Goal: Task Accomplishment & Management: Complete application form

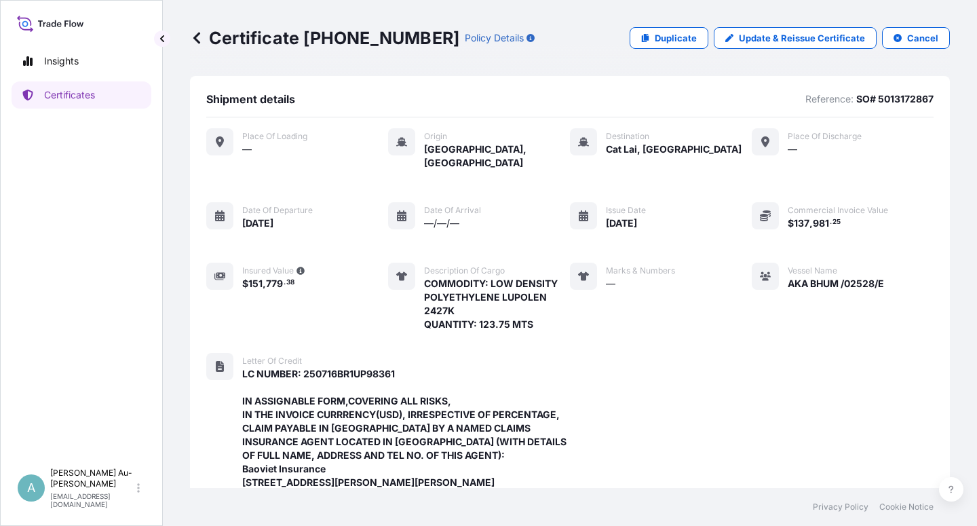
scroll to position [471, 0]
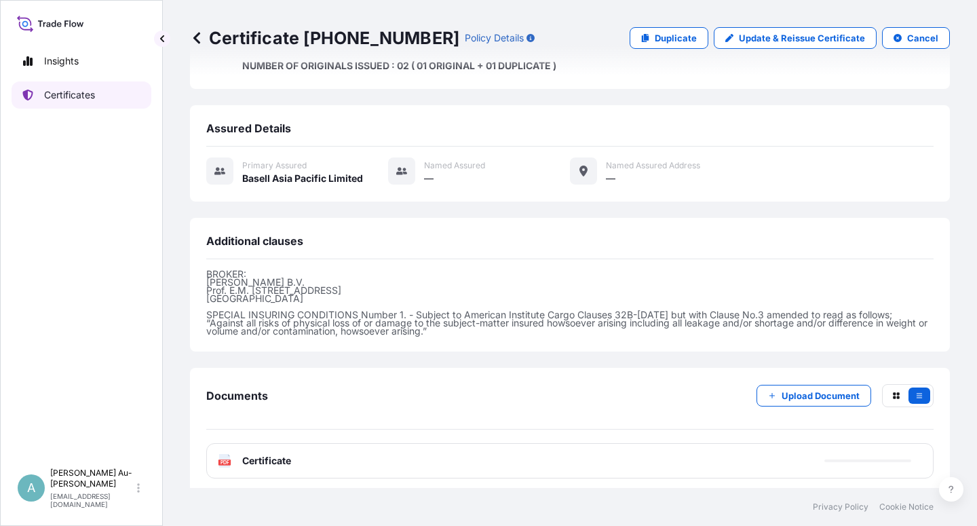
click at [103, 97] on link "Certificates" at bounding box center [82, 94] width 140 height 27
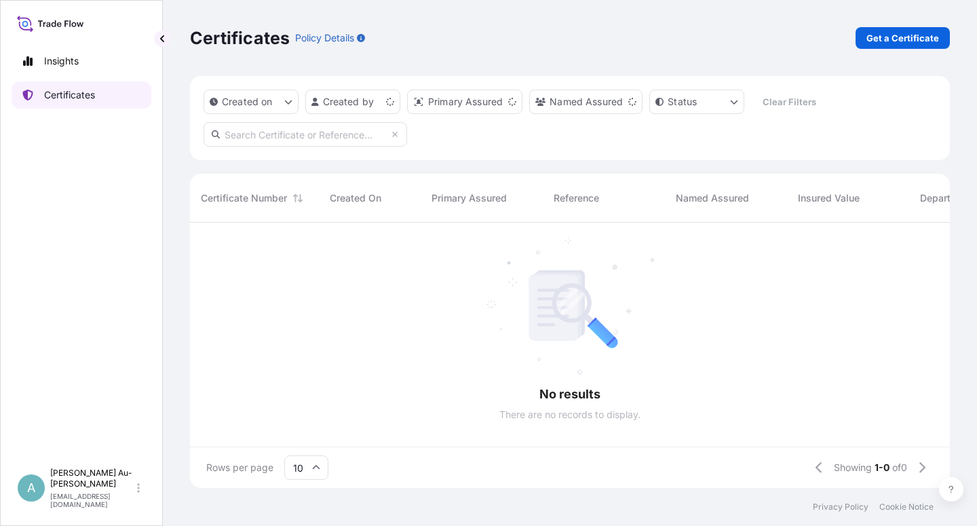
scroll to position [261, 748]
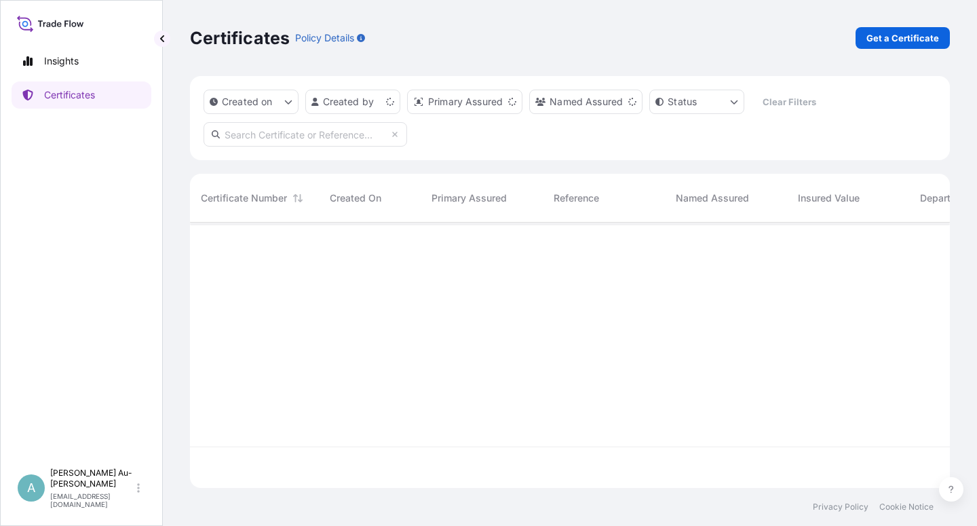
click at [305, 135] on input "text" at bounding box center [306, 134] width 204 height 24
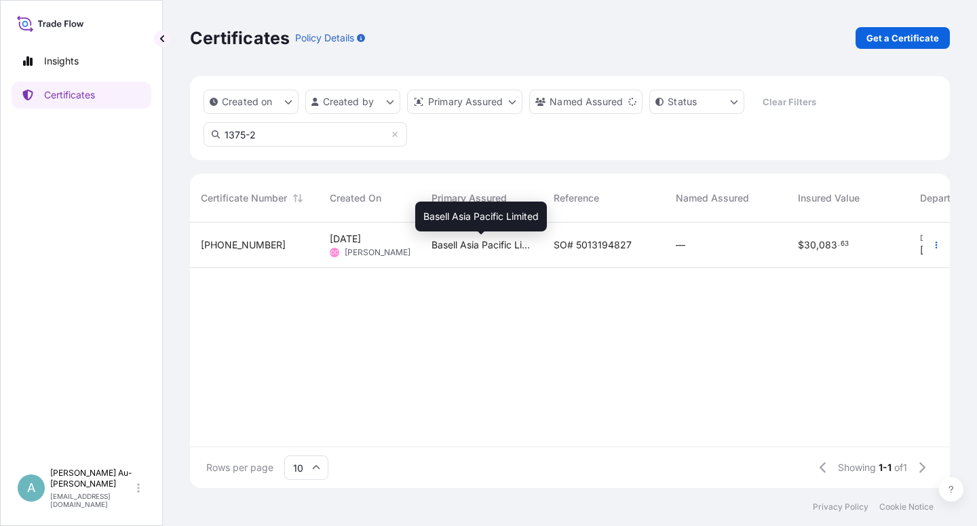
type input "1375-2"
click at [513, 248] on span "Basell Asia Pacific Limited" at bounding box center [482, 245] width 100 height 14
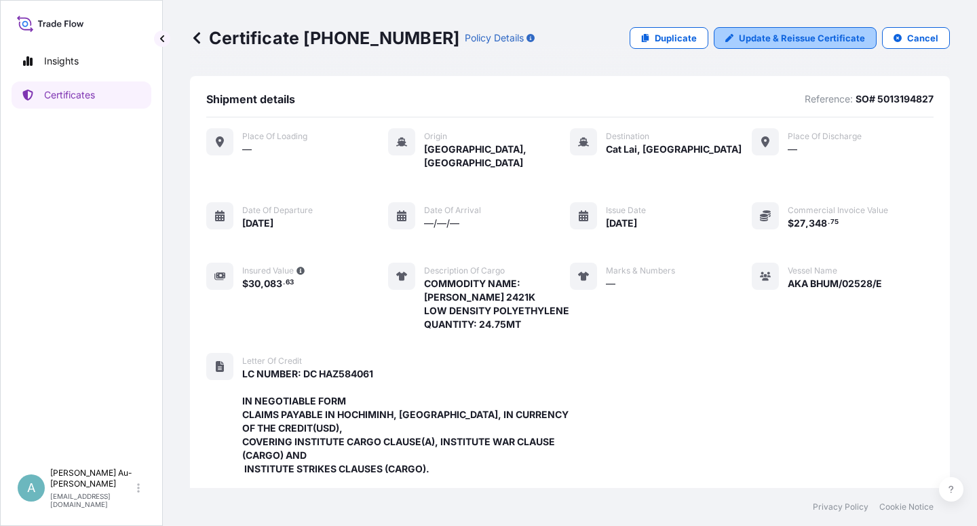
click at [822, 41] on p "Update & Reissue Certificate" at bounding box center [802, 38] width 126 height 14
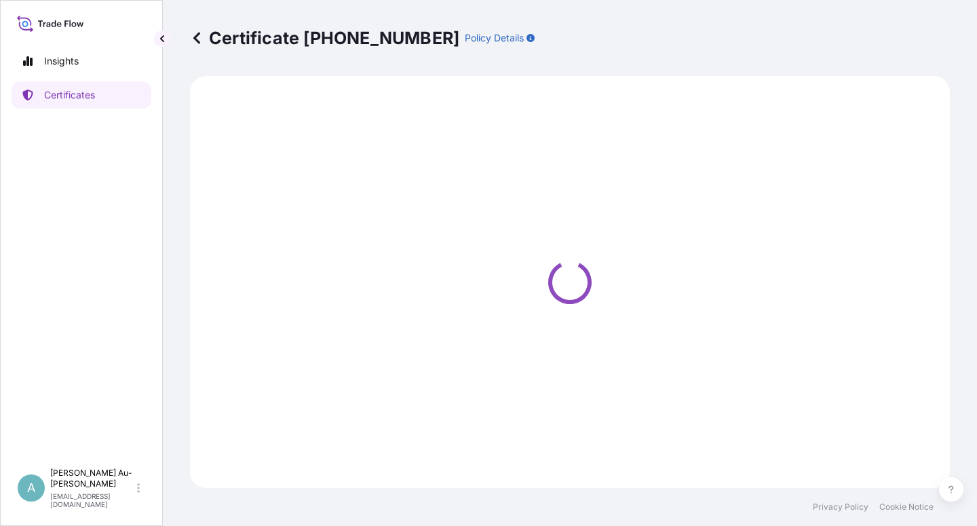
select select "Sea"
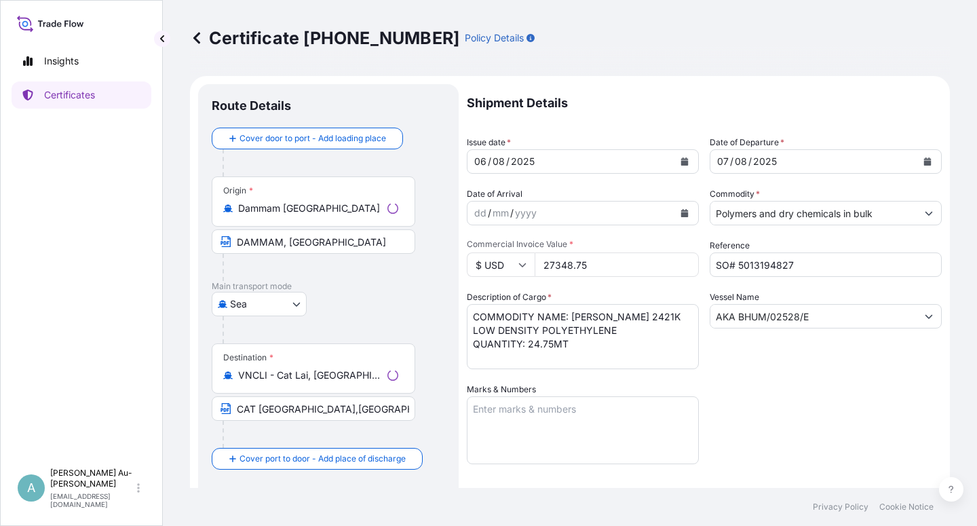
select select "32034"
click at [681, 162] on icon "Calendar" at bounding box center [684, 161] width 7 height 8
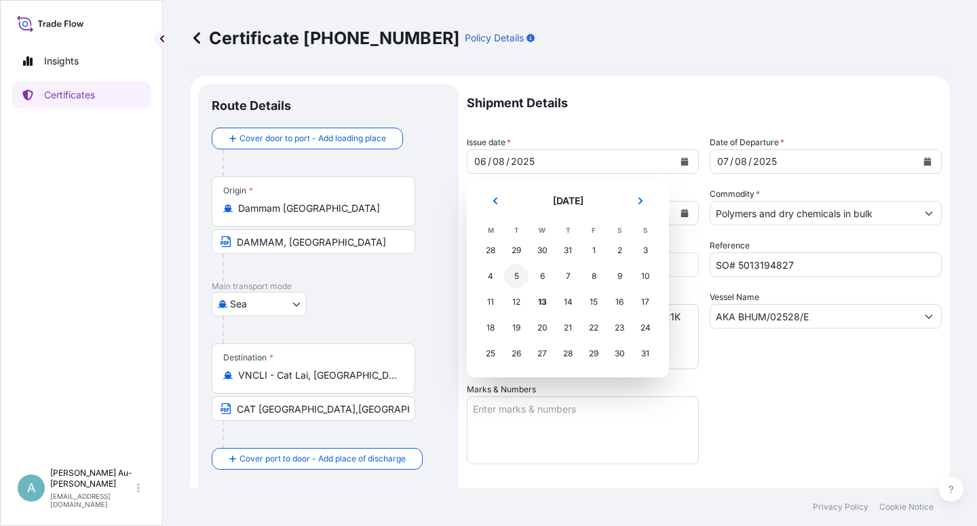
click at [514, 278] on div "5" at bounding box center [516, 276] width 24 height 24
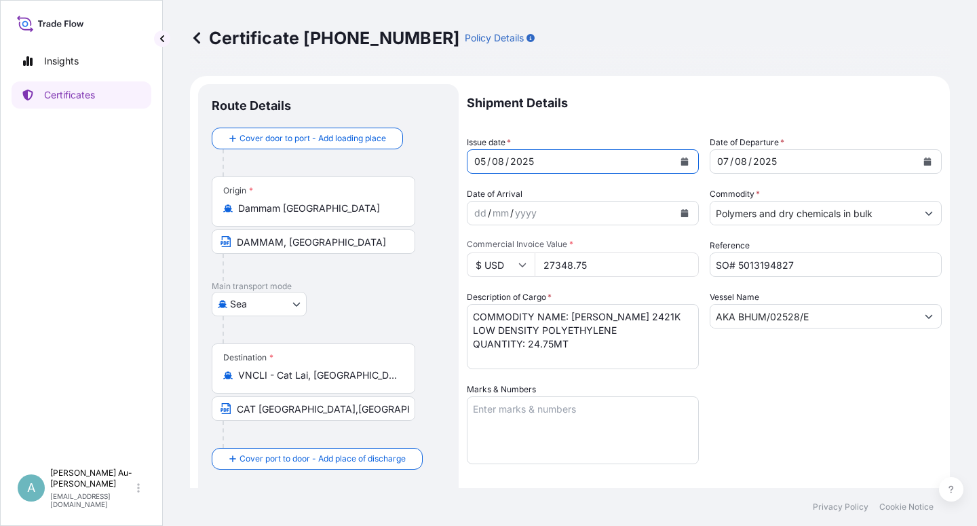
click at [924, 163] on button "Calendar" at bounding box center [928, 162] width 22 height 22
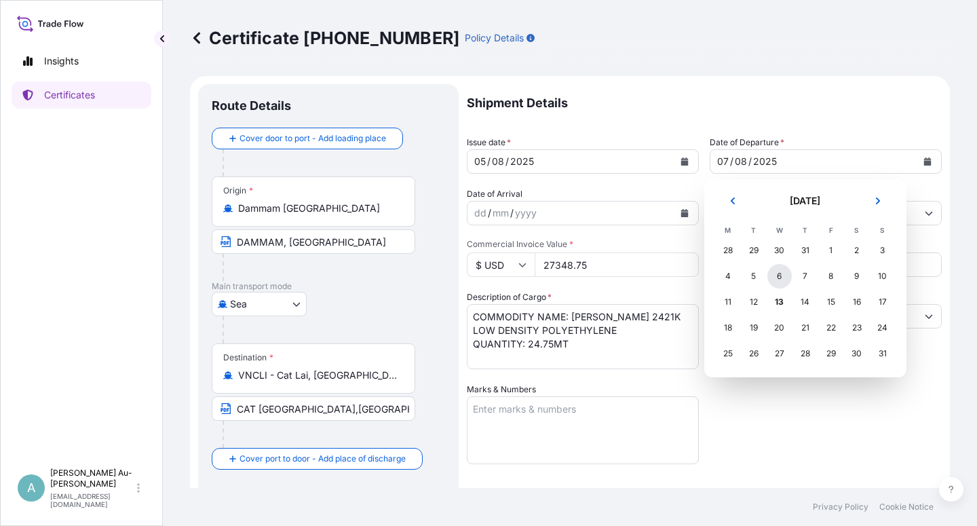
click at [773, 278] on div "6" at bounding box center [779, 276] width 24 height 24
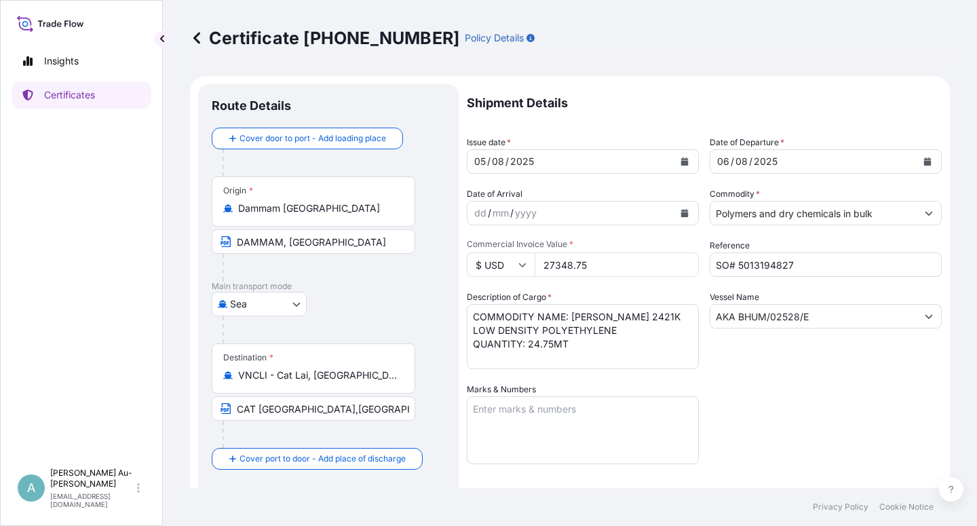
drag, startPoint x: 816, startPoint y: 413, endPoint x: 804, endPoint y: 392, distance: 23.4
click at [806, 401] on div "Shipment Details Issue date * [DATE] Date of Departure * [DATE] Date of Arrival…" at bounding box center [704, 433] width 475 height 698
click at [854, 404] on div "Shipment Details Issue date * [DATE] Date of Departure * [DATE] Date of Arrival…" at bounding box center [704, 433] width 475 height 698
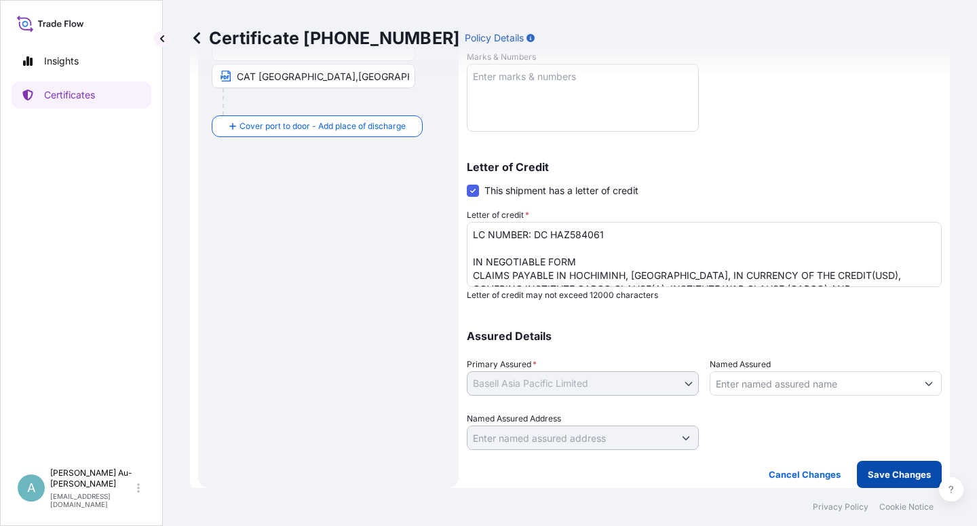
click at [875, 472] on p "Save Changes" at bounding box center [899, 475] width 63 height 14
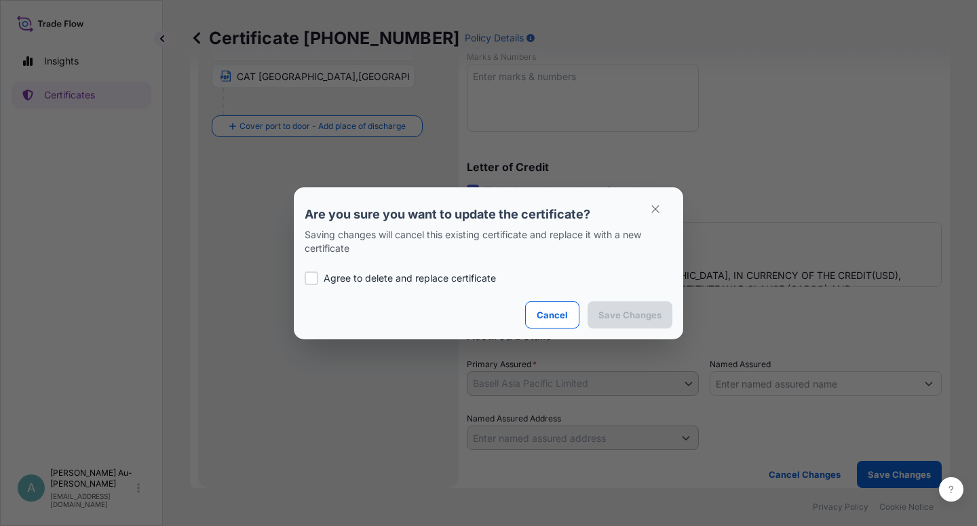
click at [472, 276] on p "Agree to delete and replace certificate" at bounding box center [410, 278] width 172 height 14
checkbox input "true"
click at [641, 322] on button "Save Changes" at bounding box center [630, 314] width 85 height 27
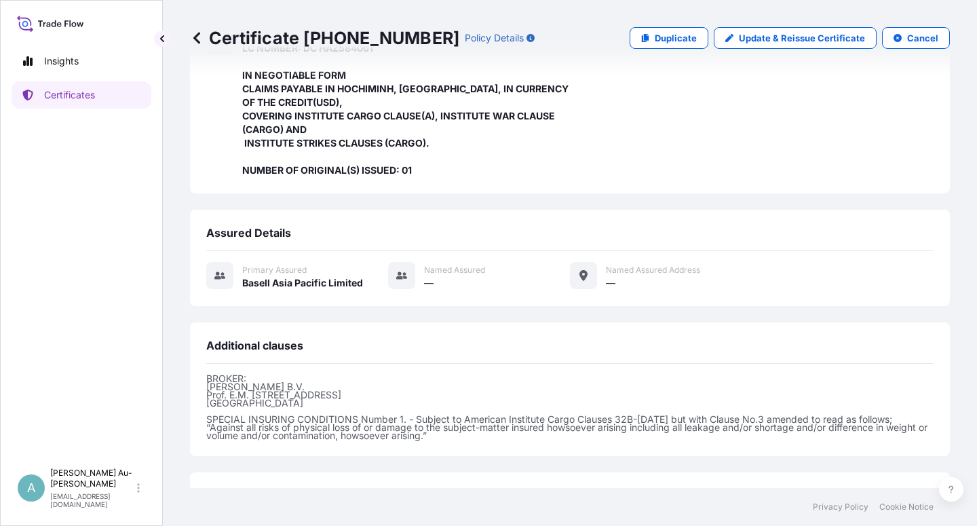
scroll to position [444, 0]
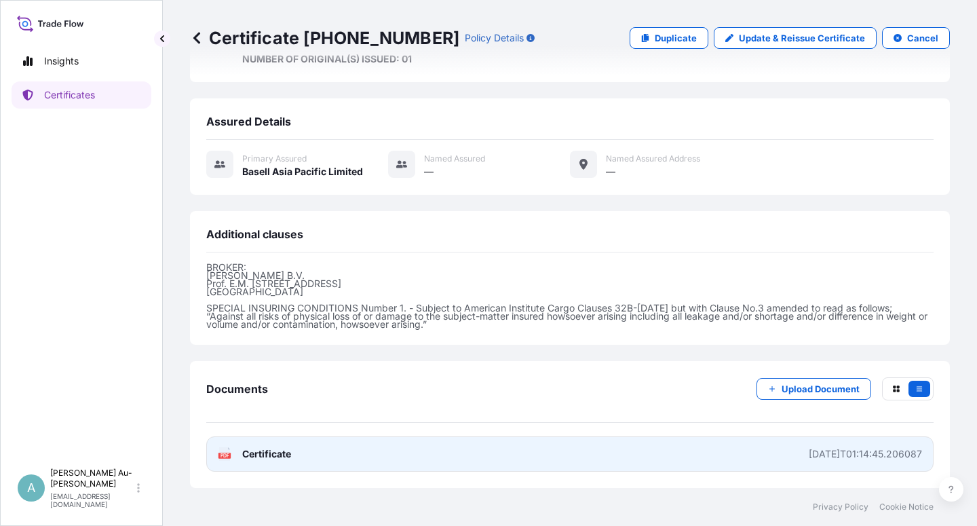
click at [263, 460] on span "Certificate" at bounding box center [266, 454] width 49 height 14
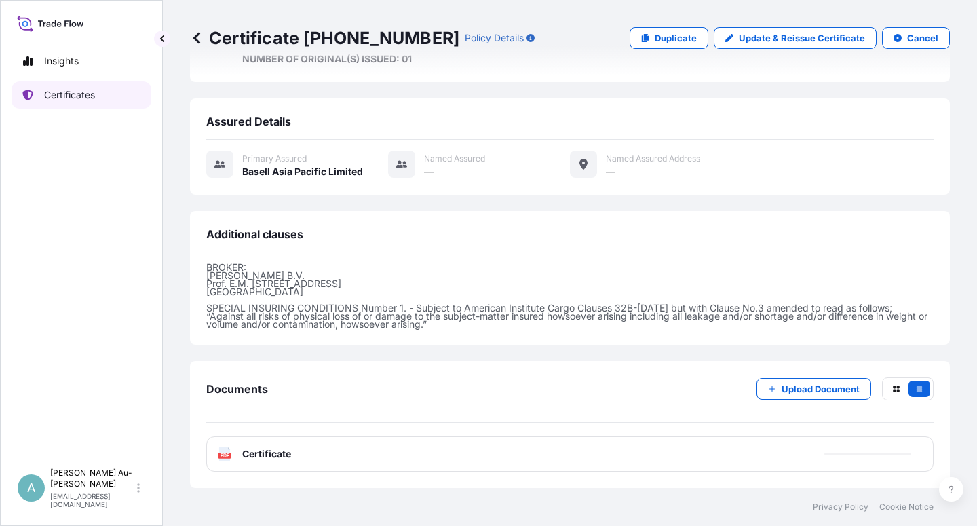
click at [92, 92] on p "Certificates" at bounding box center [69, 95] width 51 height 14
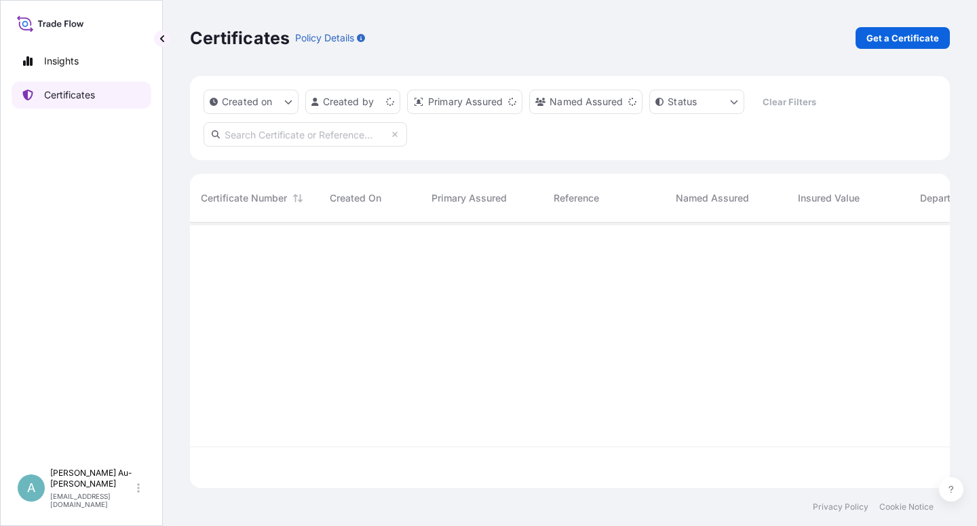
scroll to position [261, 748]
click at [326, 140] on input "text" at bounding box center [306, 134] width 204 height 24
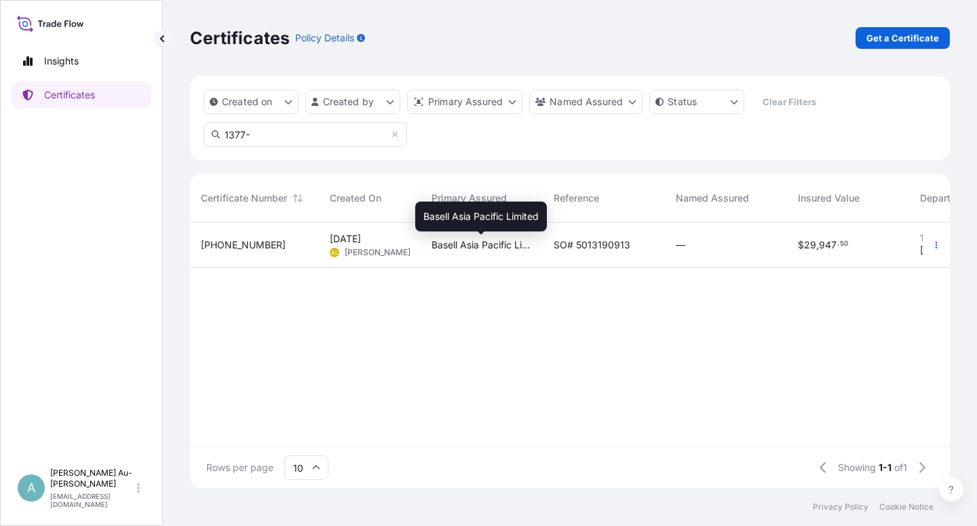
type input "1377-"
click at [517, 249] on span "Basell Asia Pacific Limited" at bounding box center [482, 245] width 100 height 14
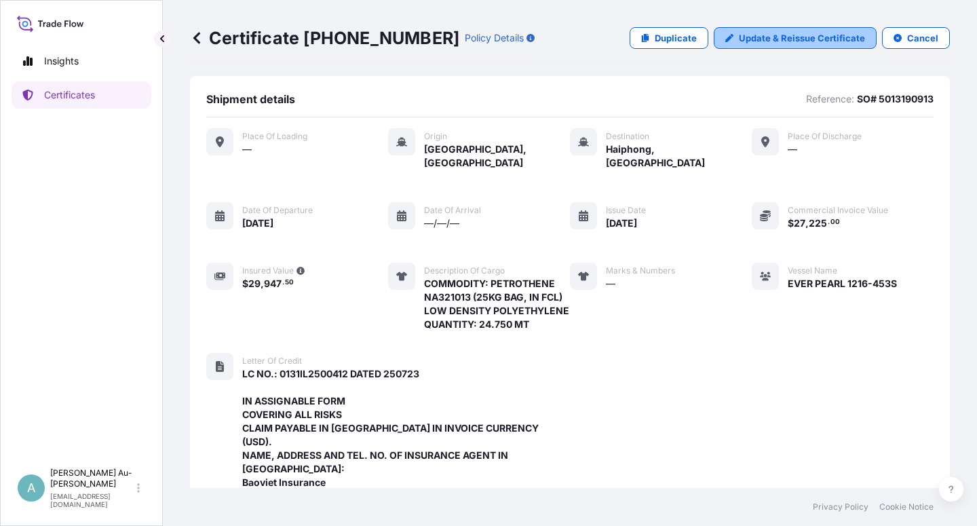
click at [759, 44] on p "Update & Reissue Certificate" at bounding box center [802, 38] width 126 height 14
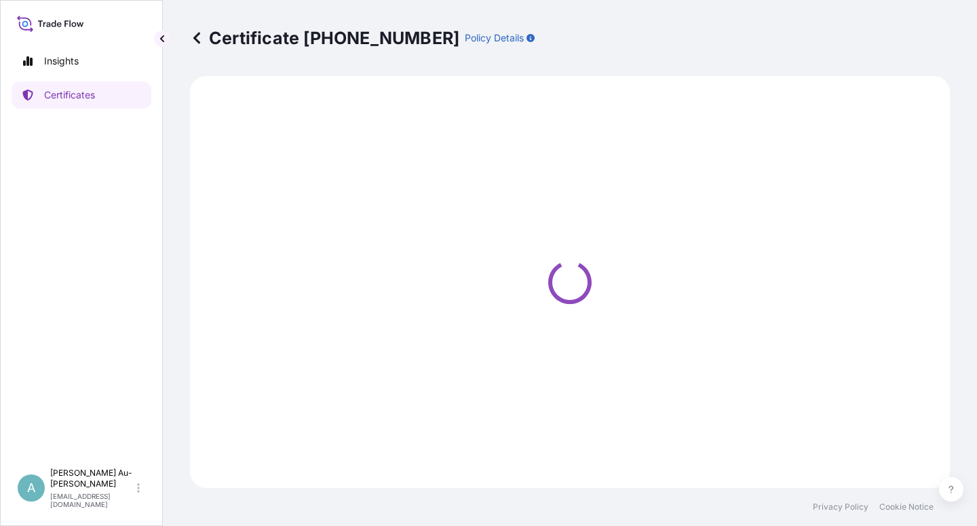
select select "Sea"
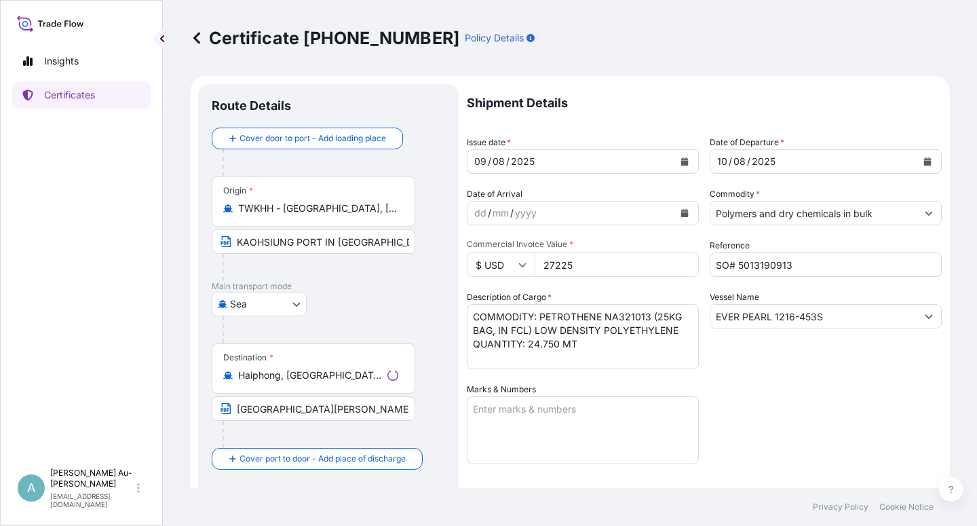
select select "32034"
click at [681, 165] on icon "Calendar" at bounding box center [684, 161] width 7 height 8
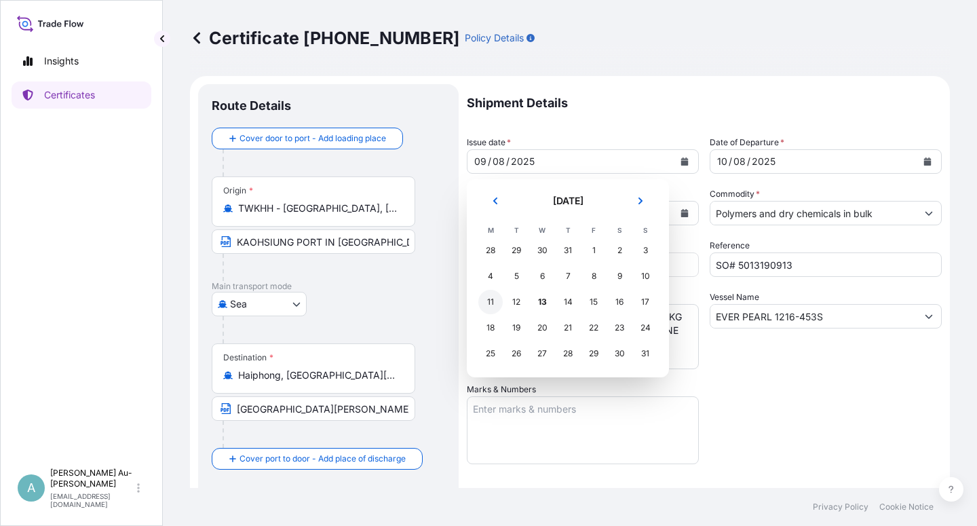
click at [493, 303] on div "11" at bounding box center [490, 302] width 24 height 24
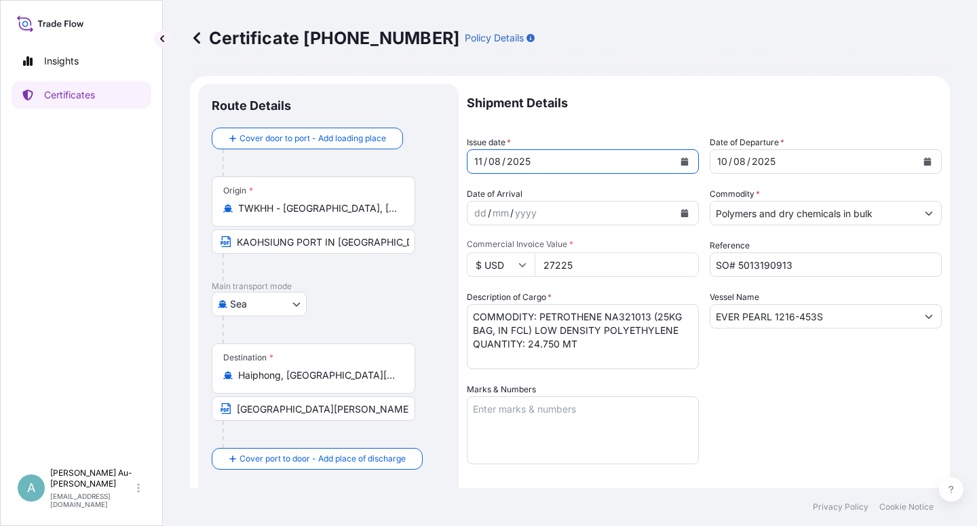
click at [917, 159] on button "Calendar" at bounding box center [928, 162] width 22 height 22
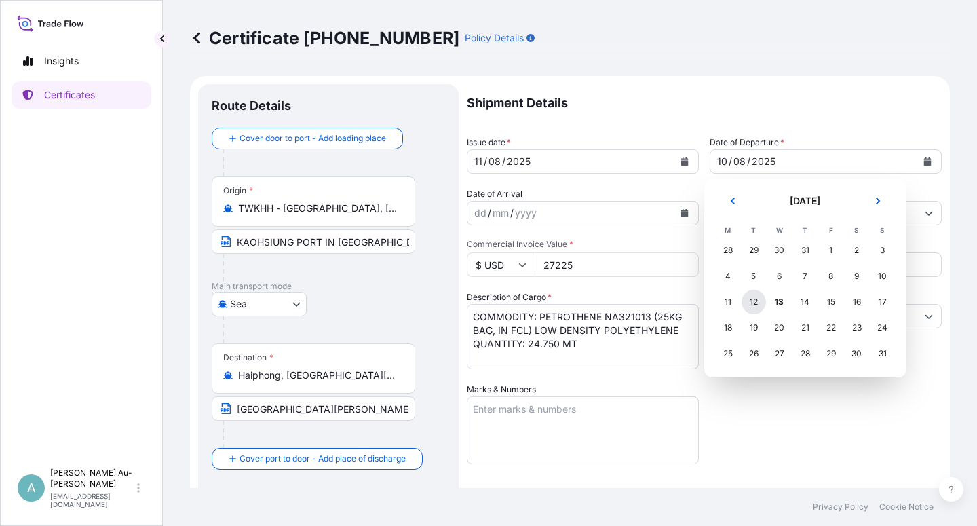
click at [753, 305] on div "12" at bounding box center [754, 302] width 24 height 24
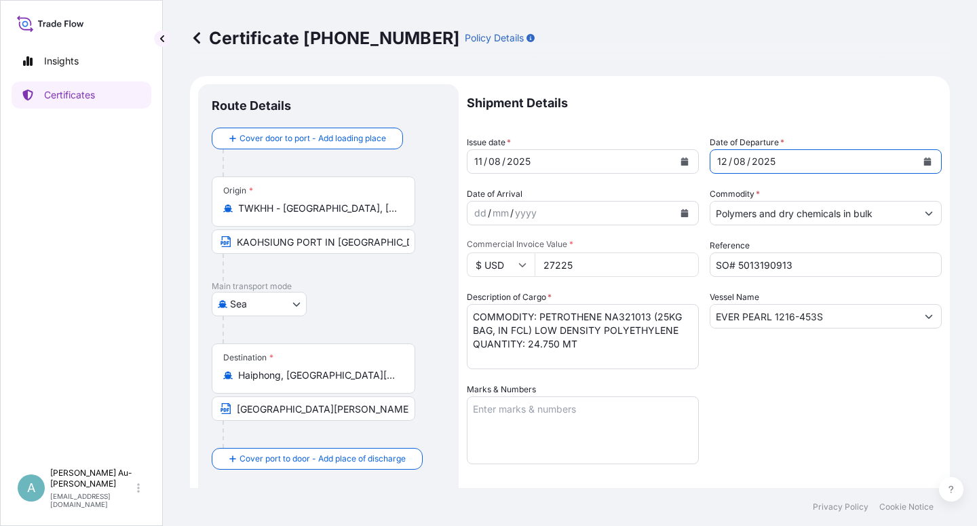
drag, startPoint x: 759, startPoint y: 438, endPoint x: 763, endPoint y: 431, distance: 8.5
click at [760, 436] on div "Shipment Details Issue date * [DATE] Date of Departure * [DATE] Date of Arrival…" at bounding box center [704, 433] width 475 height 698
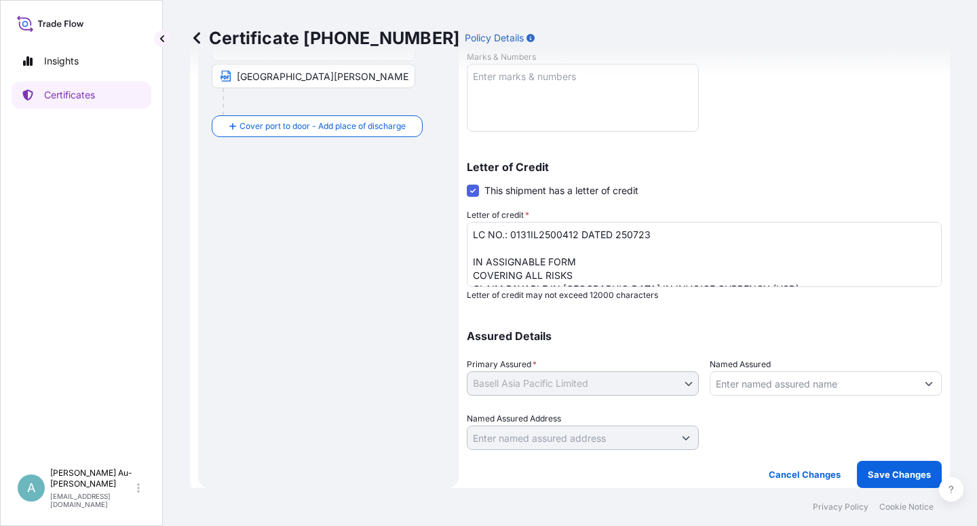
scroll to position [96, 0]
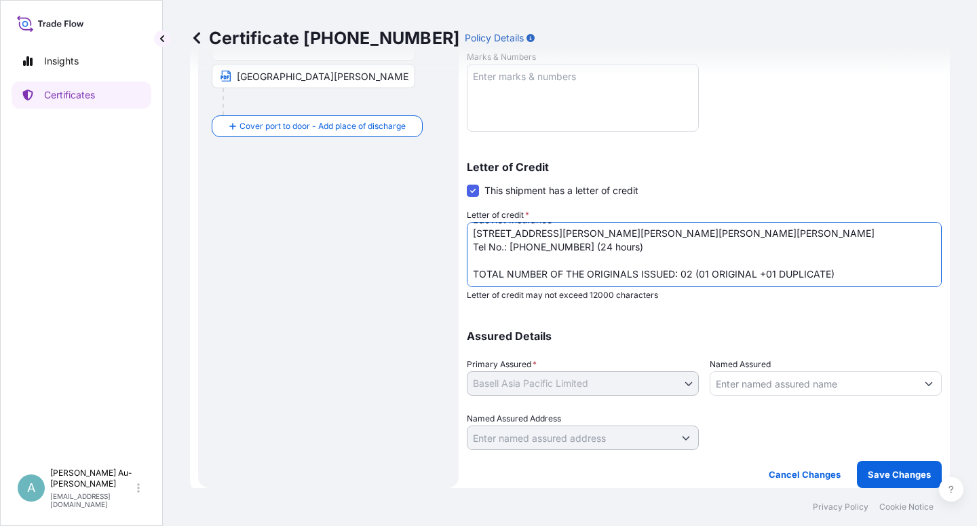
click at [687, 275] on textarea "LC NO.: 0131IL2500412 DATED 250723 IN ASSIGNABLE FORM COVERING ALL RISKS CLAIM …" at bounding box center [704, 254] width 475 height 65
click at [774, 275] on textarea "LC NO.: 0131IL2500412 DATED 250723 IN ASSIGNABLE FORM COVERING ALL RISKS CLAIM …" at bounding box center [704, 254] width 475 height 65
type textarea "LC NO.: 0131IL2500412 DATED 250723 IN ASSIGNABLE FORM COVERING ALL RISKS CLAIM …"
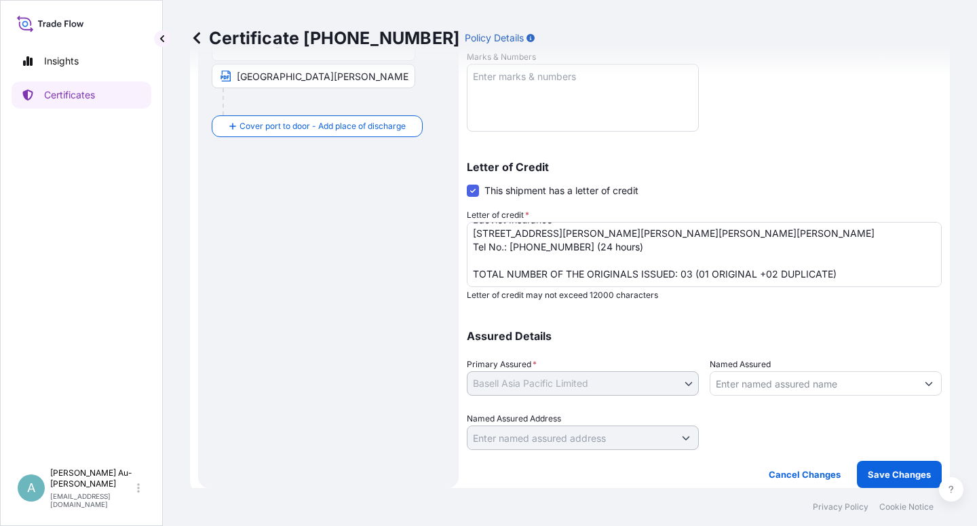
click at [810, 328] on div "Assured Details Primary Assured * Basell Asia Pacific Limited Basell Asia Pacif…" at bounding box center [704, 382] width 475 height 136
click at [888, 470] on p "Save Changes" at bounding box center [899, 475] width 63 height 14
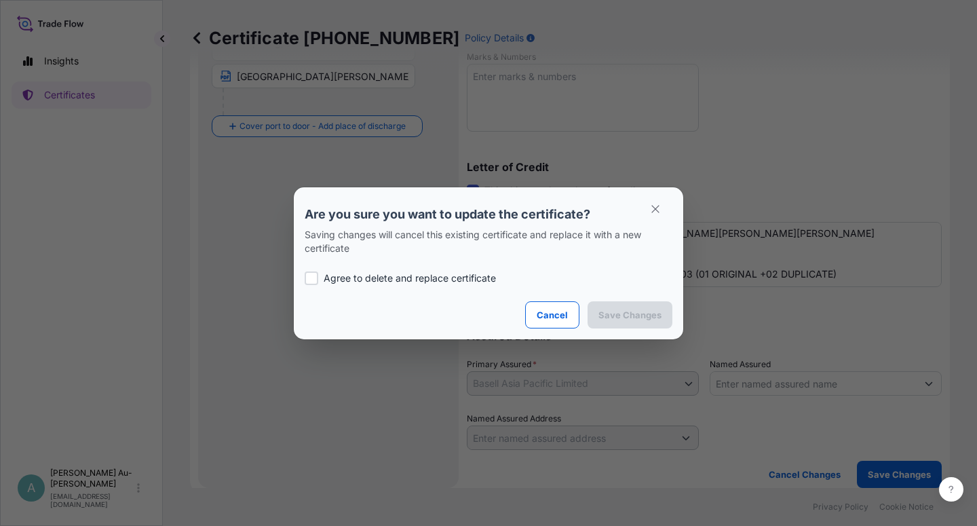
click at [385, 284] on p "Agree to delete and replace certificate" at bounding box center [410, 278] width 172 height 14
checkbox input "true"
click at [628, 317] on p "Save Changes" at bounding box center [629, 315] width 63 height 14
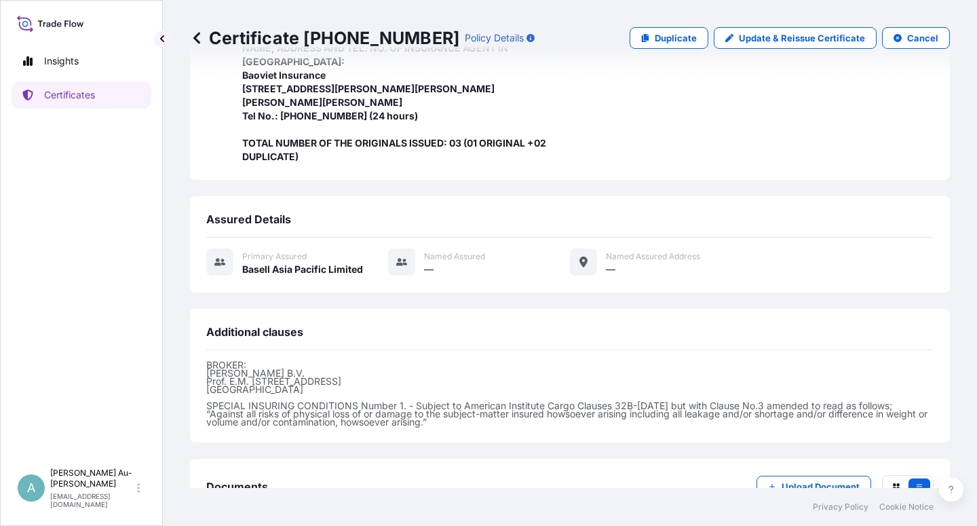
scroll to position [484, 0]
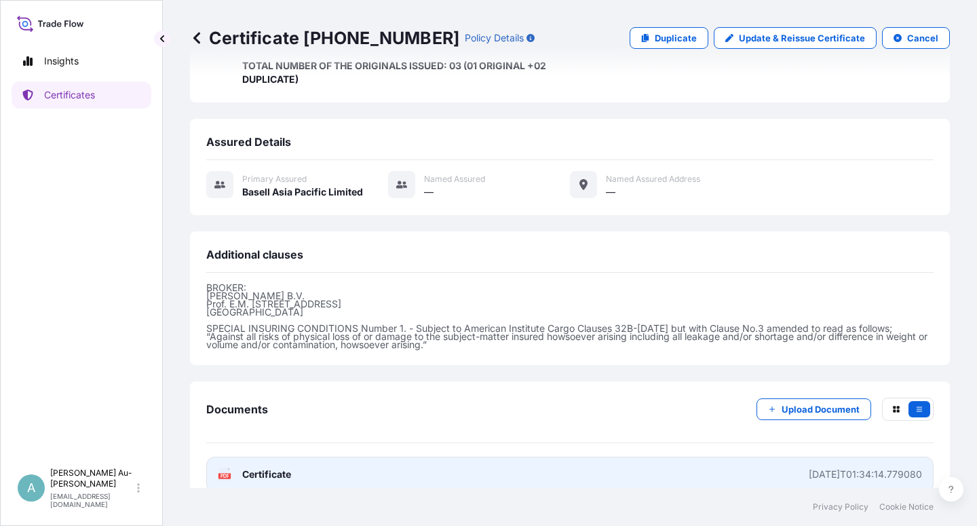
drag, startPoint x: 263, startPoint y: 461, endPoint x: 271, endPoint y: 459, distance: 7.6
click at [267, 461] on link "PDF Certificate [DATE]T01:34:14.779080" at bounding box center [569, 474] width 727 height 35
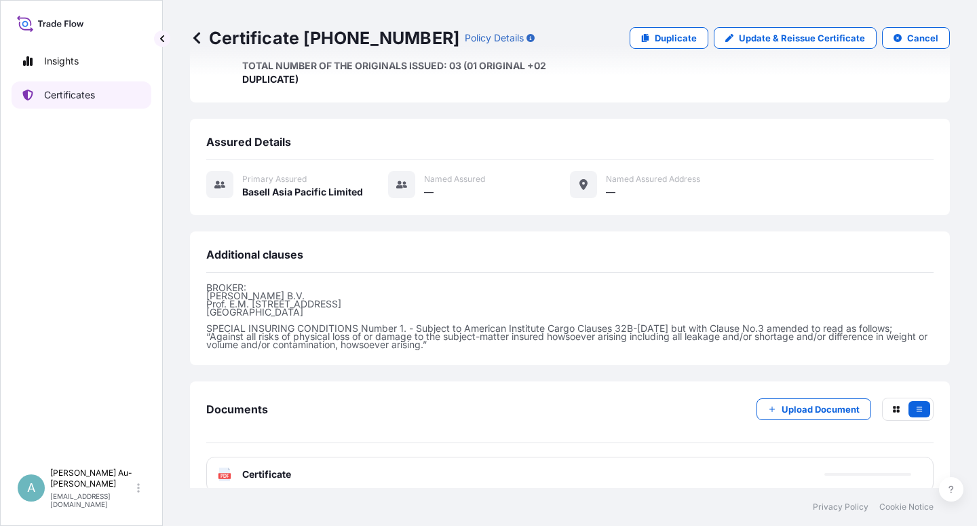
click at [76, 102] on link "Certificates" at bounding box center [82, 94] width 140 height 27
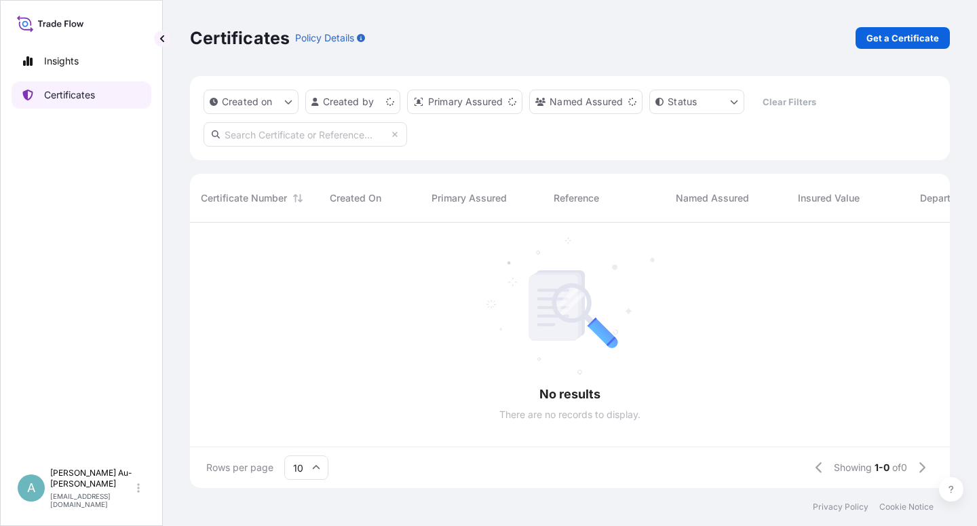
scroll to position [261, 748]
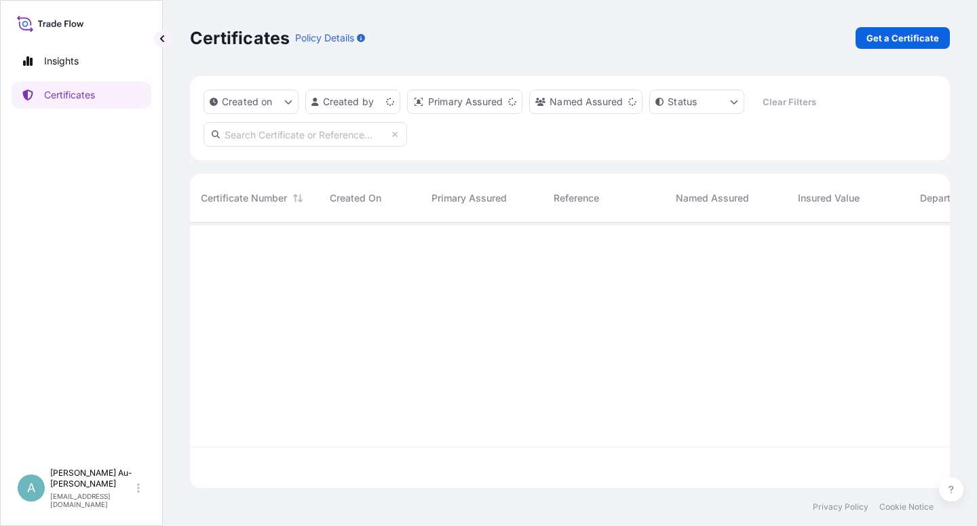
click at [246, 134] on input "text" at bounding box center [306, 134] width 204 height 24
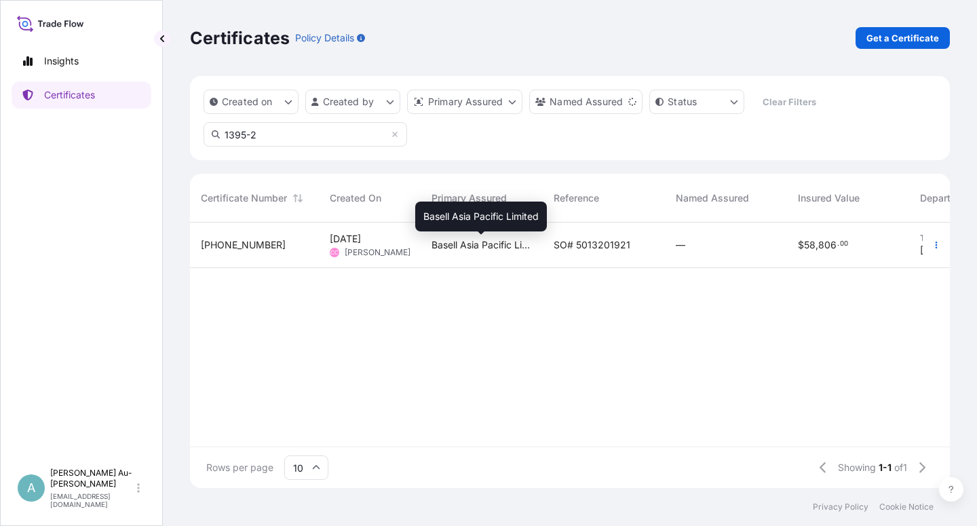
type input "1395-2"
click at [468, 243] on span "Basell Asia Pacific Limited" at bounding box center [482, 245] width 100 height 14
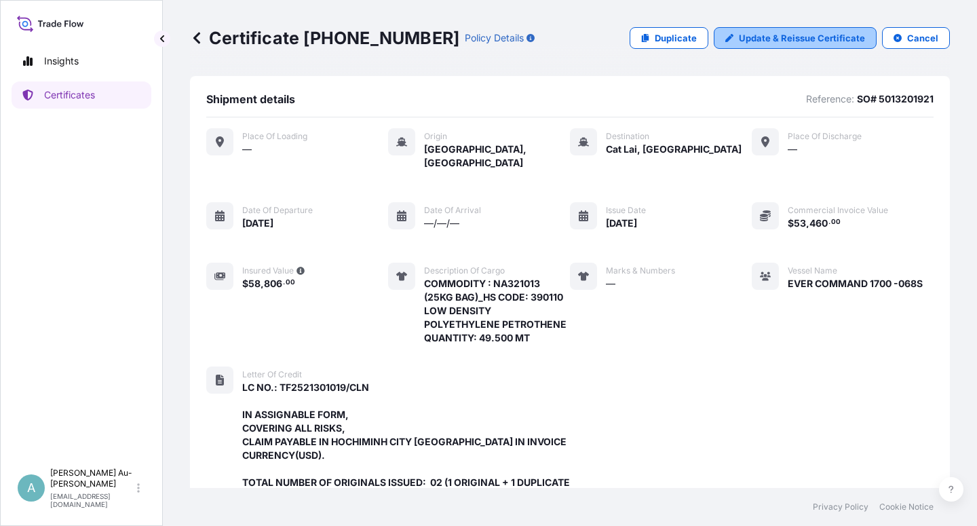
click at [787, 40] on p "Update & Reissue Certificate" at bounding box center [802, 38] width 126 height 14
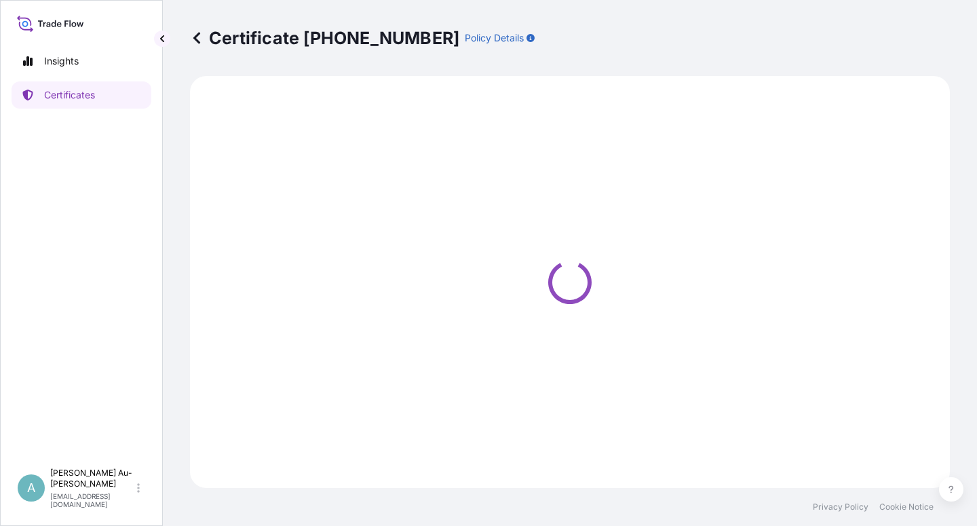
select select "Sea"
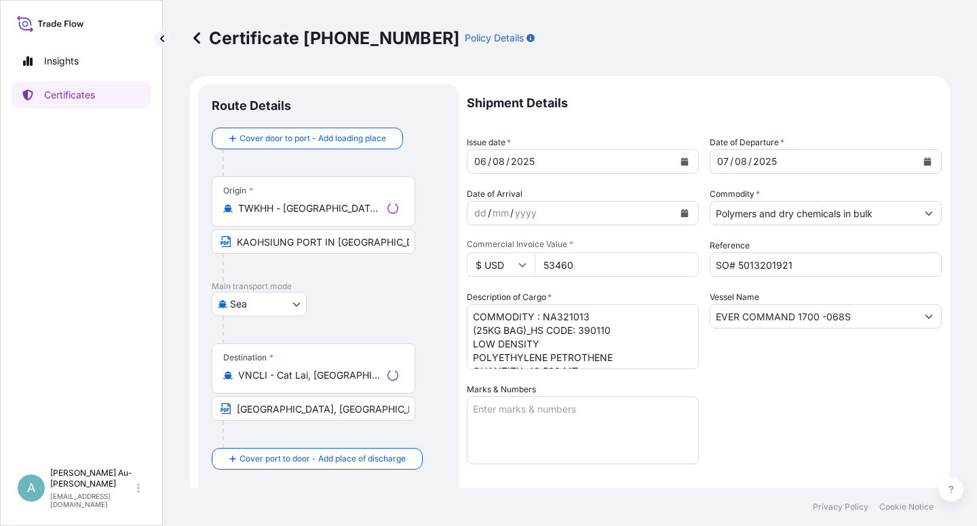
select select "32034"
click at [681, 163] on icon "Calendar" at bounding box center [684, 161] width 7 height 8
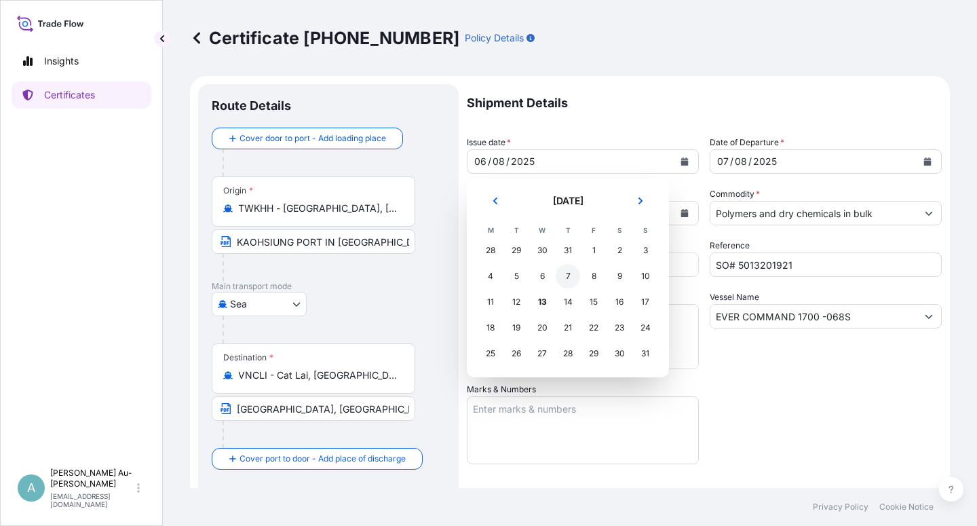
click at [570, 277] on div "7" at bounding box center [568, 276] width 24 height 24
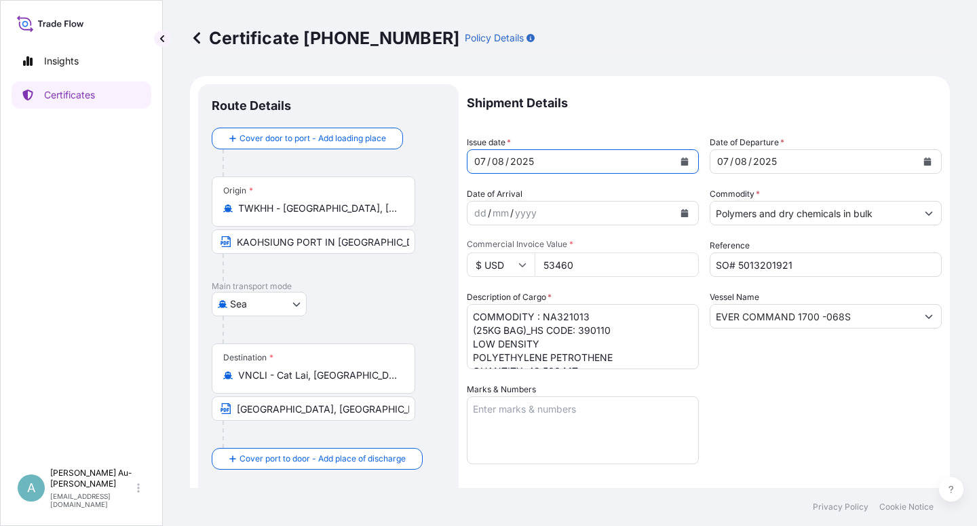
click at [918, 168] on button "Calendar" at bounding box center [928, 162] width 22 height 22
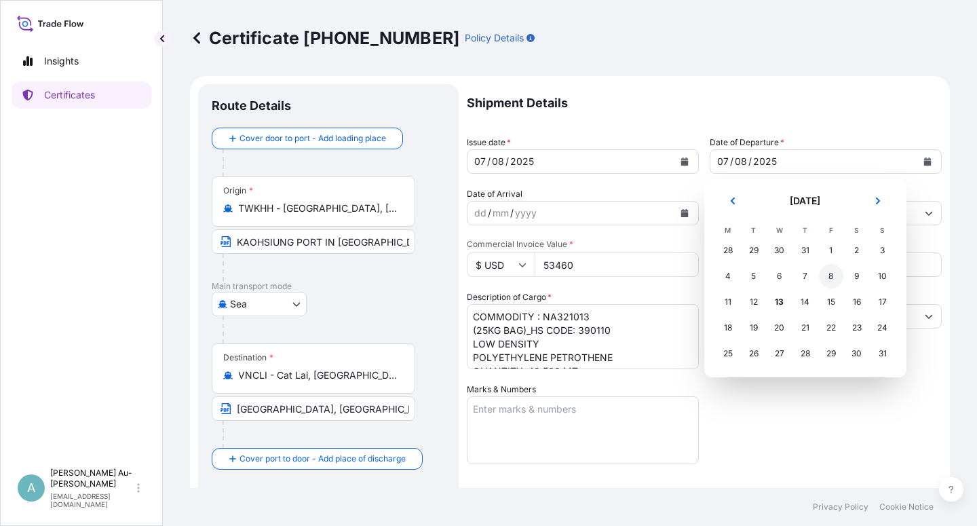
click at [833, 277] on div "8" at bounding box center [831, 276] width 24 height 24
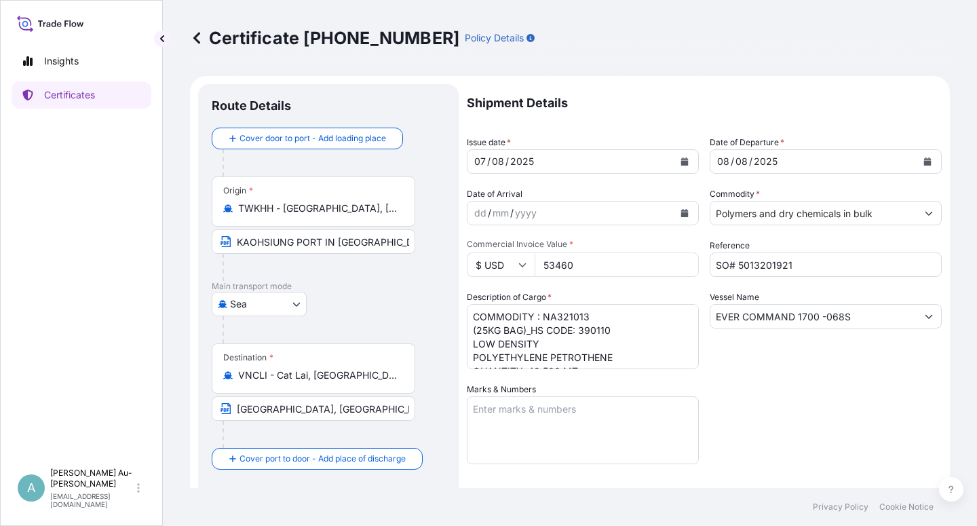
drag, startPoint x: 817, startPoint y: 418, endPoint x: 825, endPoint y: 409, distance: 12.0
click at [822, 412] on div "Shipment Details Issue date * [DATE] Date of Departure * [DATE] Date of Arrival…" at bounding box center [704, 433] width 475 height 698
drag, startPoint x: 811, startPoint y: 413, endPoint x: 771, endPoint y: 417, distance: 40.2
click at [807, 413] on div "Shipment Details Issue date * [DATE] Date of Departure * [DATE] Date of Arrival…" at bounding box center [704, 433] width 475 height 698
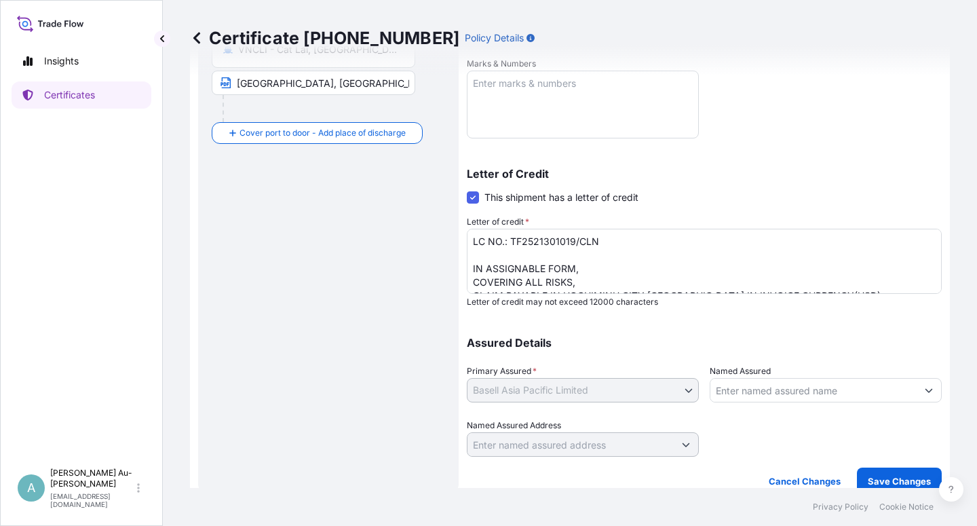
scroll to position [332, 0]
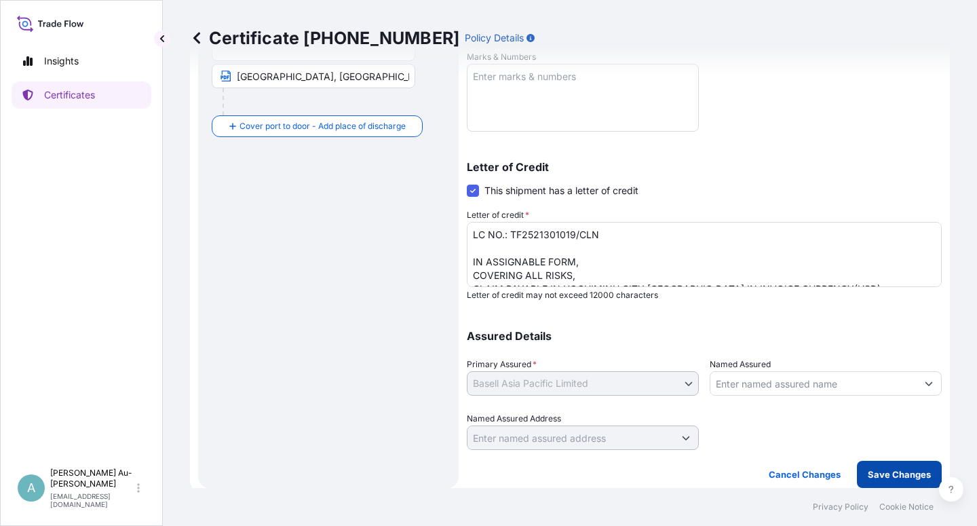
click at [868, 472] on p "Save Changes" at bounding box center [899, 475] width 63 height 14
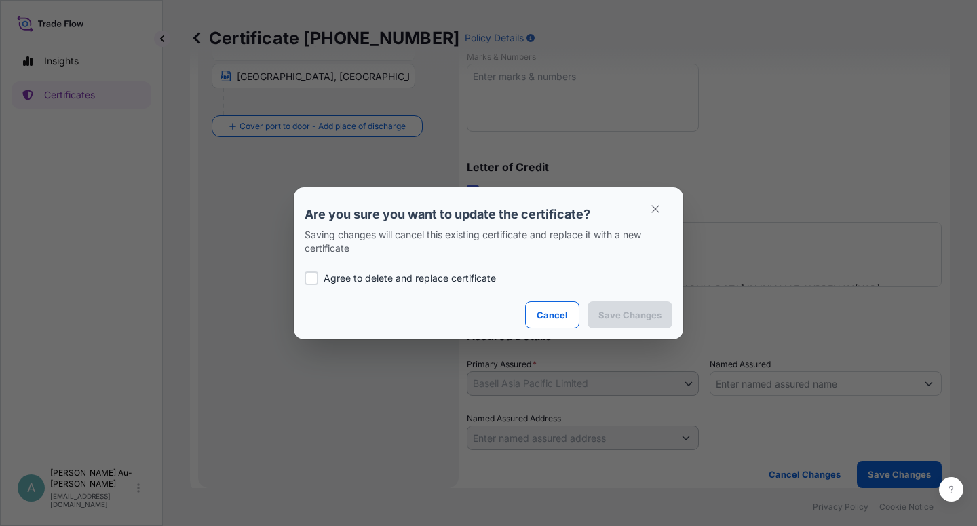
click at [398, 281] on p "Agree to delete and replace certificate" at bounding box center [410, 278] width 172 height 14
checkbox input "true"
click at [614, 308] on p "Save Changes" at bounding box center [629, 315] width 63 height 14
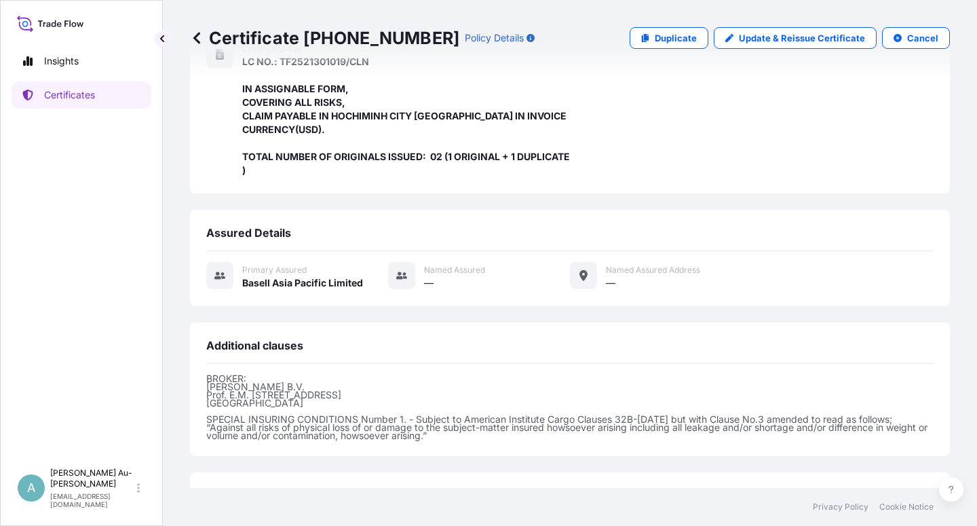
scroll to position [430, 0]
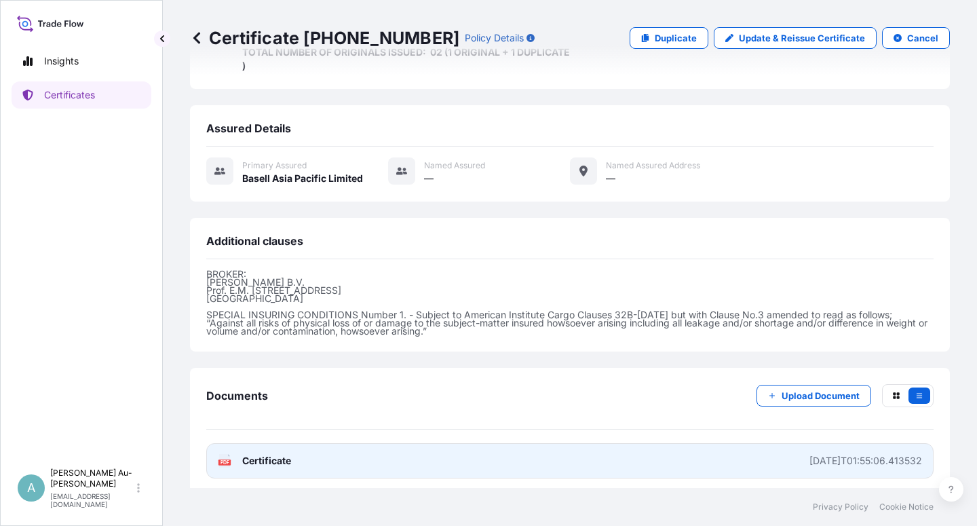
click at [304, 461] on link "PDF Certificate [DATE]T01:55:06.413532" at bounding box center [569, 460] width 727 height 35
